Goal: Book appointment/travel/reservation

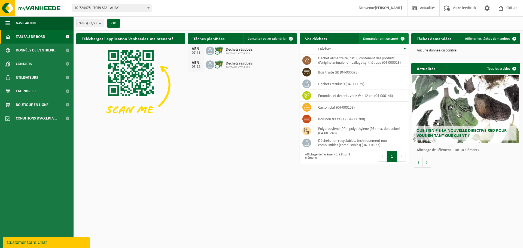
click at [386, 42] on link "Demander un transport" at bounding box center [383, 38] width 49 height 11
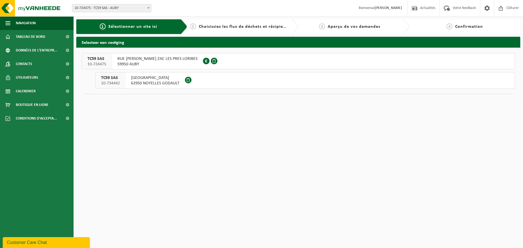
click at [181, 57] on span "RUE GILLES VILLENEUVE ZAC LES PRES LORIBES" at bounding box center [157, 58] width 80 height 5
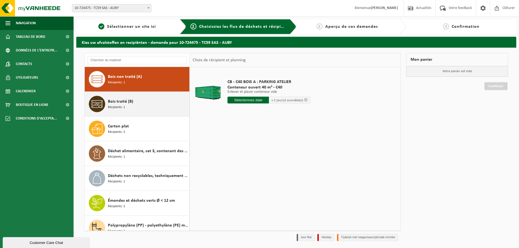
click at [117, 97] on div "Bois traité (B) Récipients: 1" at bounding box center [148, 104] width 80 height 16
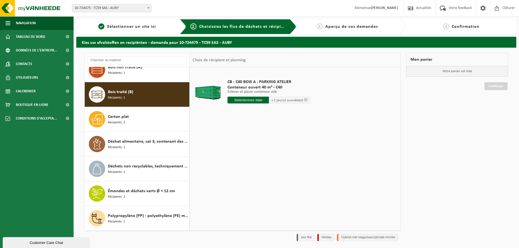
scroll to position [10, 0]
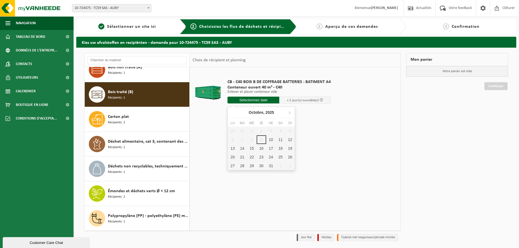
click at [272, 102] on input "text" at bounding box center [254, 100] width 52 height 7
click at [271, 140] on div "10" at bounding box center [271, 139] width 10 height 9
type input "à partir de 2025-10-10"
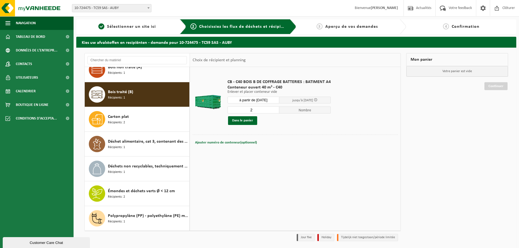
type input "2"
click at [275, 108] on input "2" at bounding box center [254, 110] width 52 height 7
click at [250, 120] on button "Dans le panier" at bounding box center [242, 120] width 29 height 9
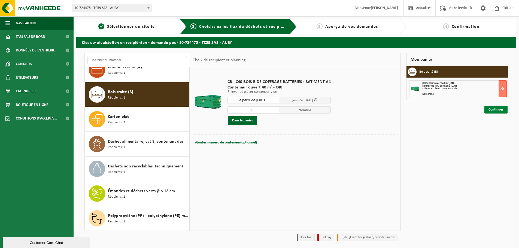
click at [499, 112] on link "Continuer" at bounding box center [496, 110] width 23 height 8
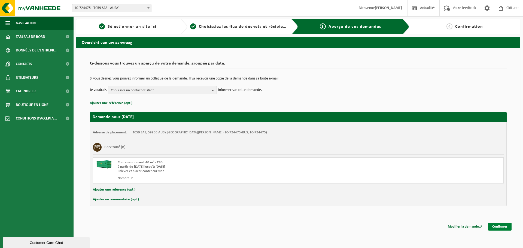
click at [503, 228] on link "Confirmer" at bounding box center [499, 227] width 23 height 8
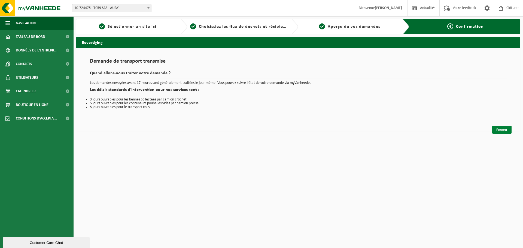
click at [500, 128] on link "Fermer" at bounding box center [502, 130] width 19 height 8
